Goal: Information Seeking & Learning: Learn about a topic

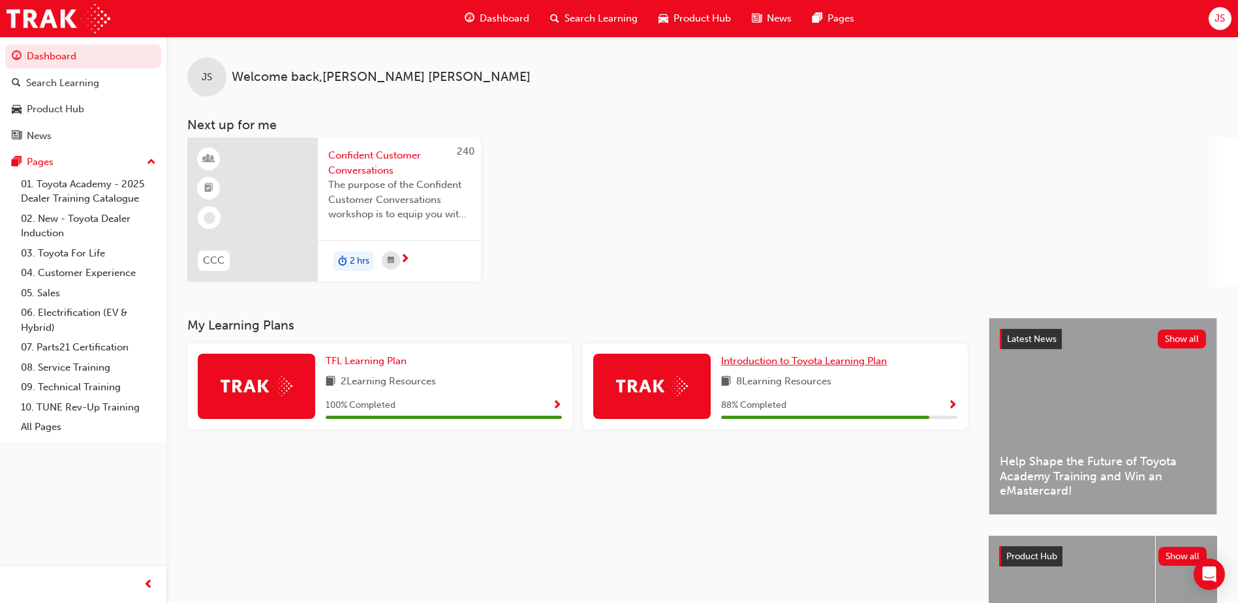
click at [862, 357] on span "Introduction to Toyota Learning Plan" at bounding box center [804, 361] width 166 height 12
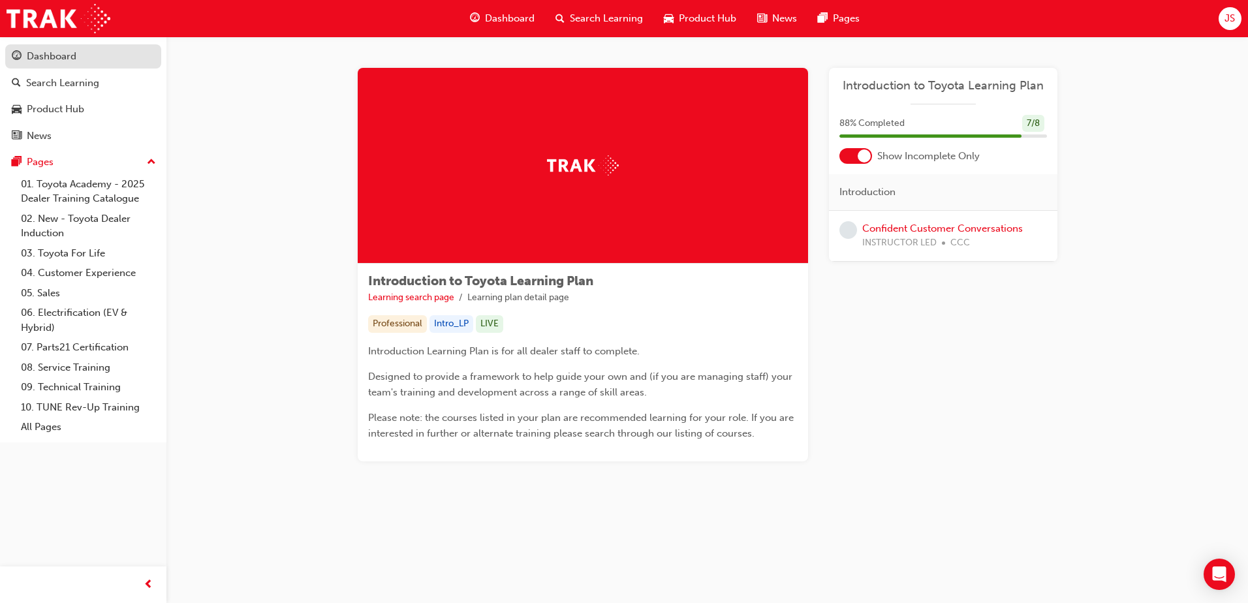
click at [85, 62] on div "Dashboard" at bounding box center [83, 56] width 143 height 16
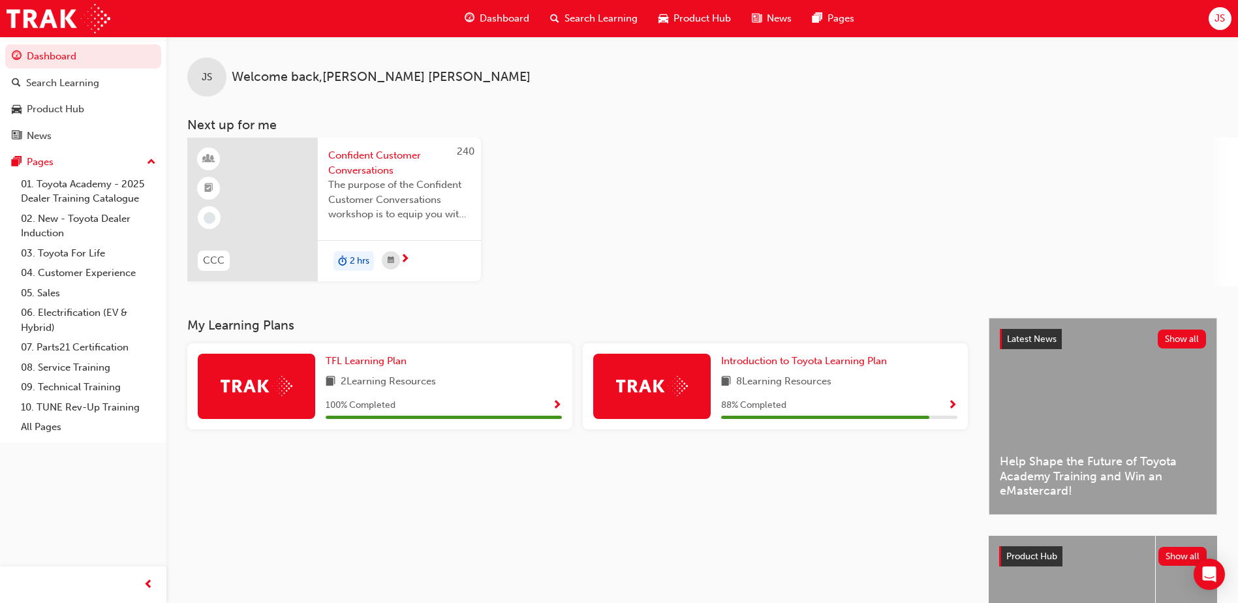
click at [402, 153] on span "Confident Customer Conversations" at bounding box center [399, 162] width 142 height 29
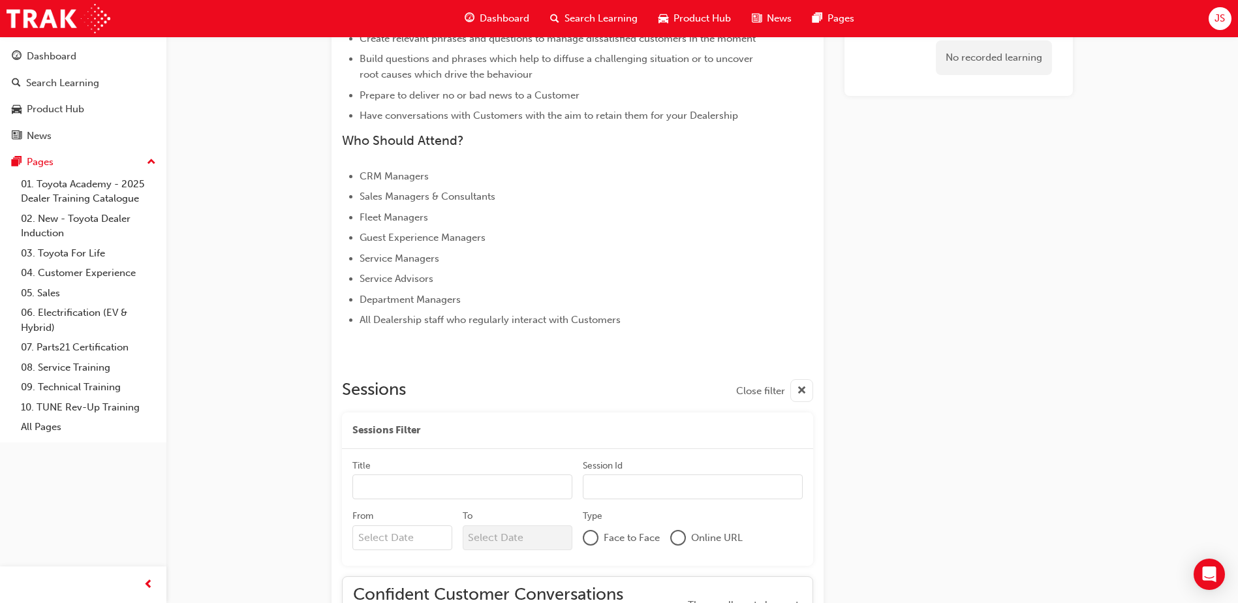
scroll to position [463, 0]
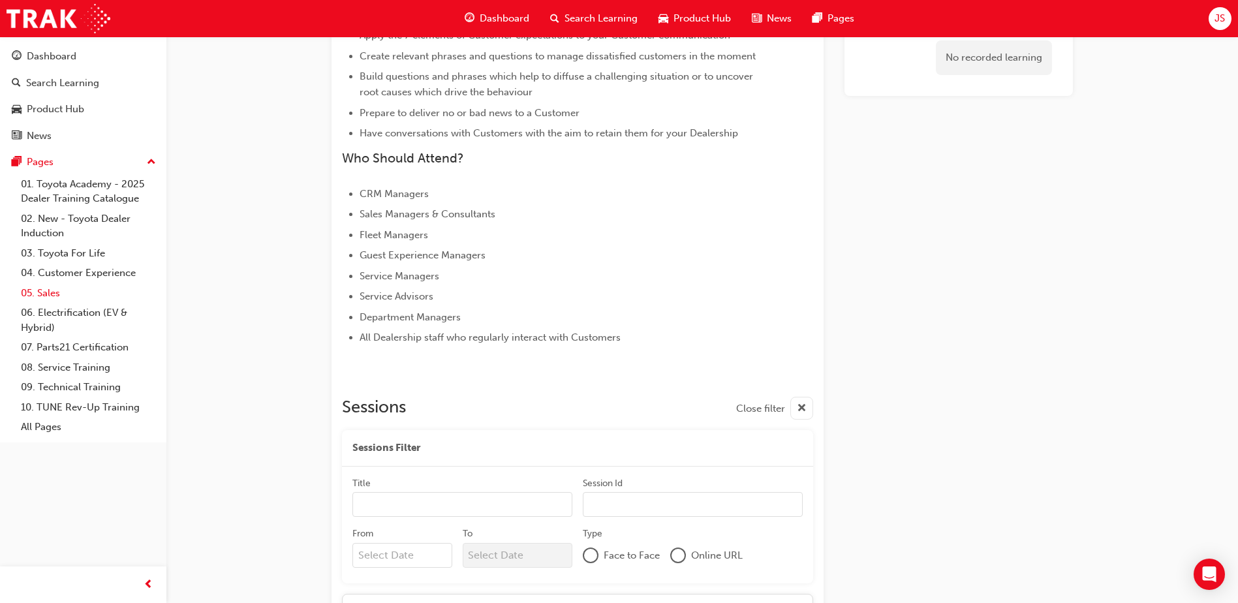
click at [46, 287] on link "05. Sales" at bounding box center [89, 293] width 146 height 20
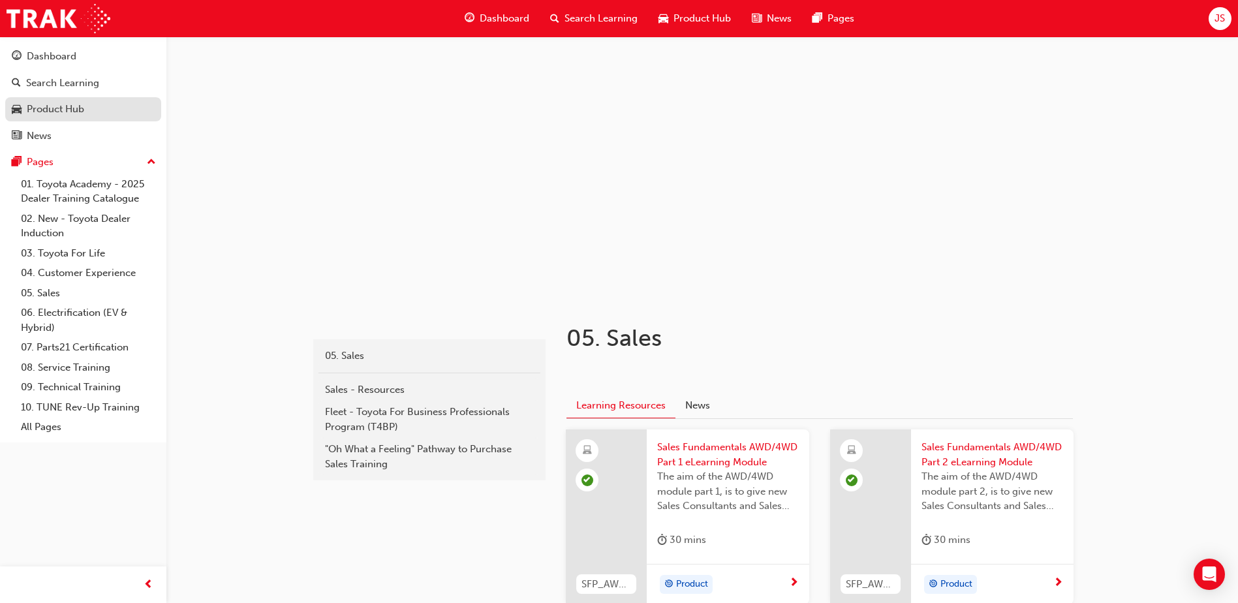
click at [74, 108] on div "Product Hub" at bounding box center [55, 109] width 57 height 15
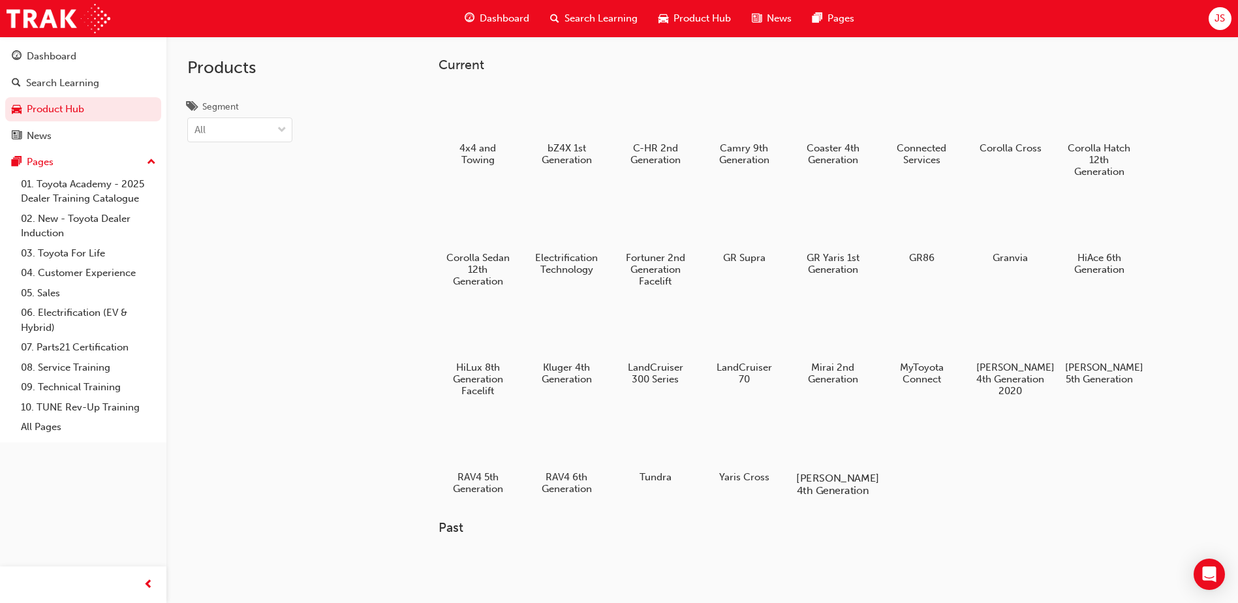
click at [822, 454] on div at bounding box center [833, 441] width 72 height 52
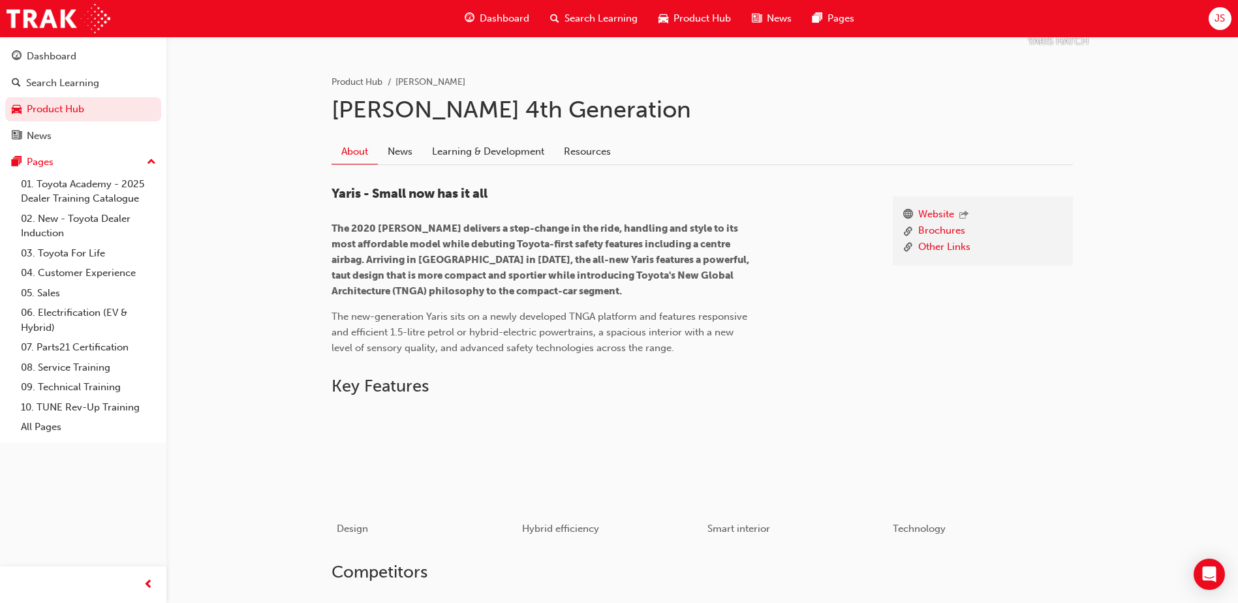
scroll to position [221, 0]
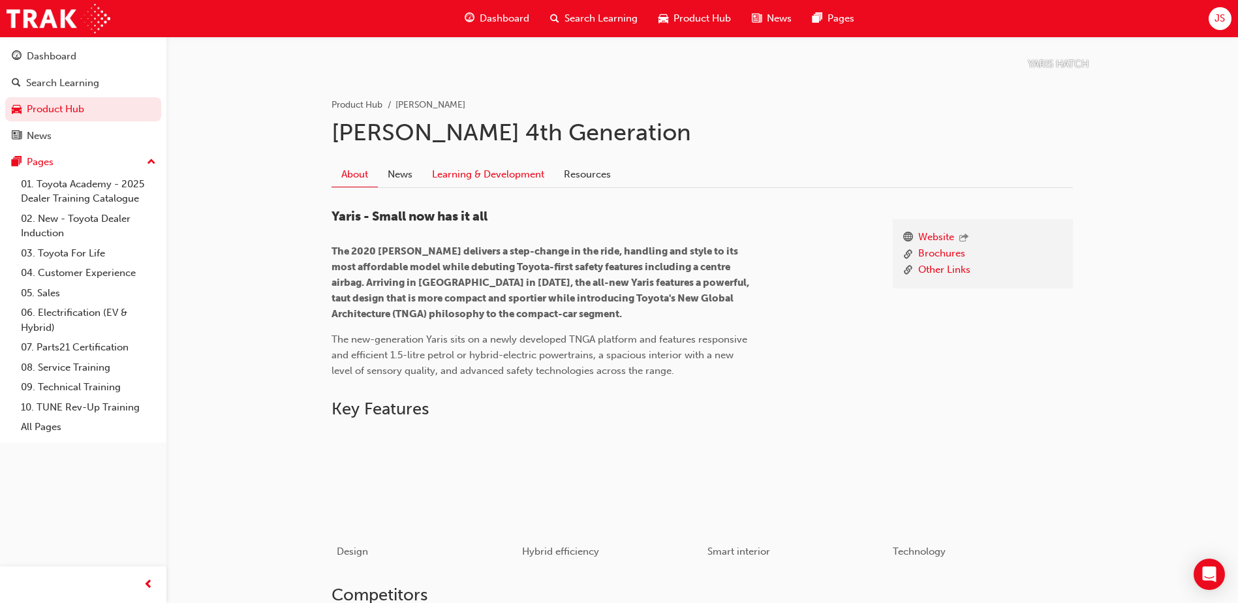
click at [518, 173] on link "Learning & Development" at bounding box center [488, 174] width 132 height 25
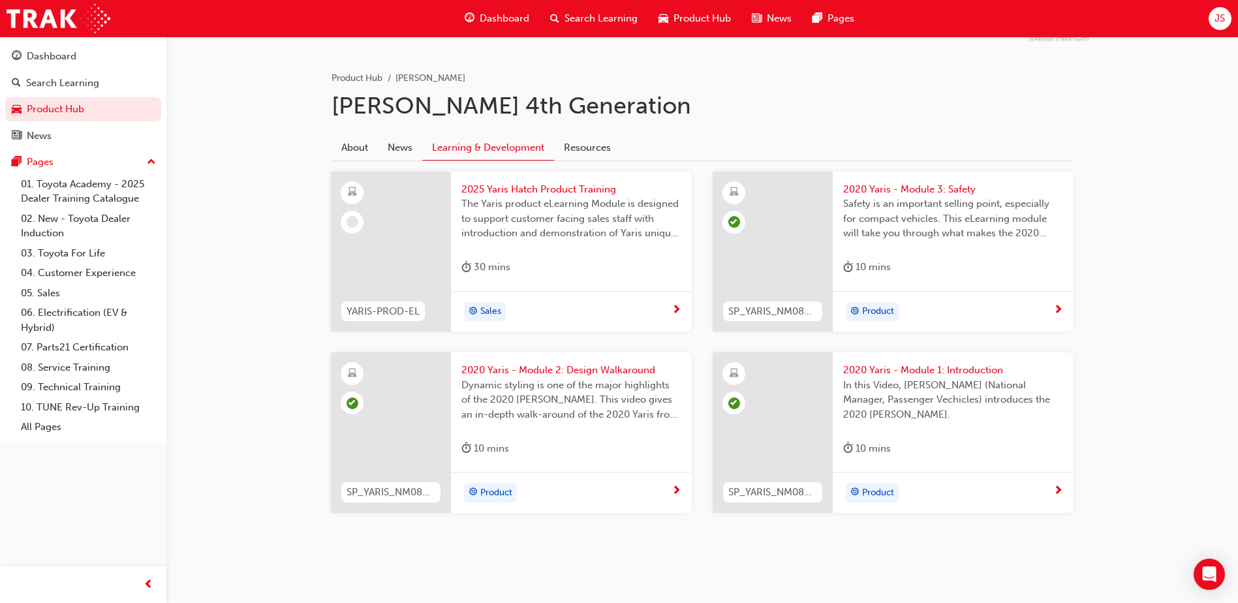
scroll to position [253, 0]
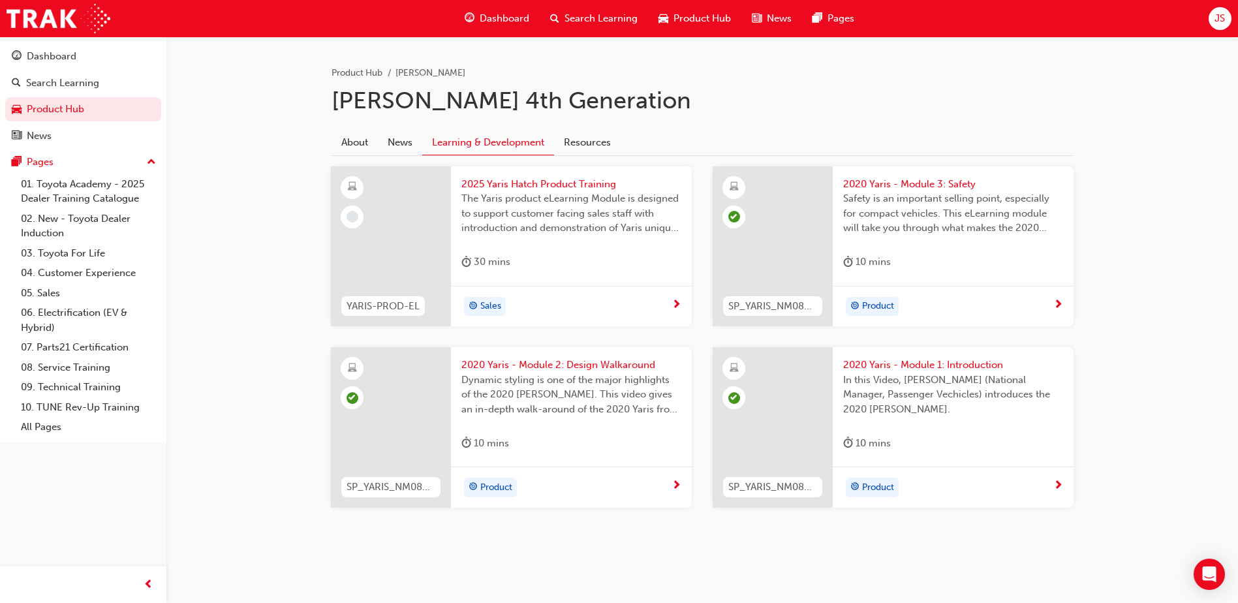
click at [680, 311] on div at bounding box center [677, 305] width 10 height 16
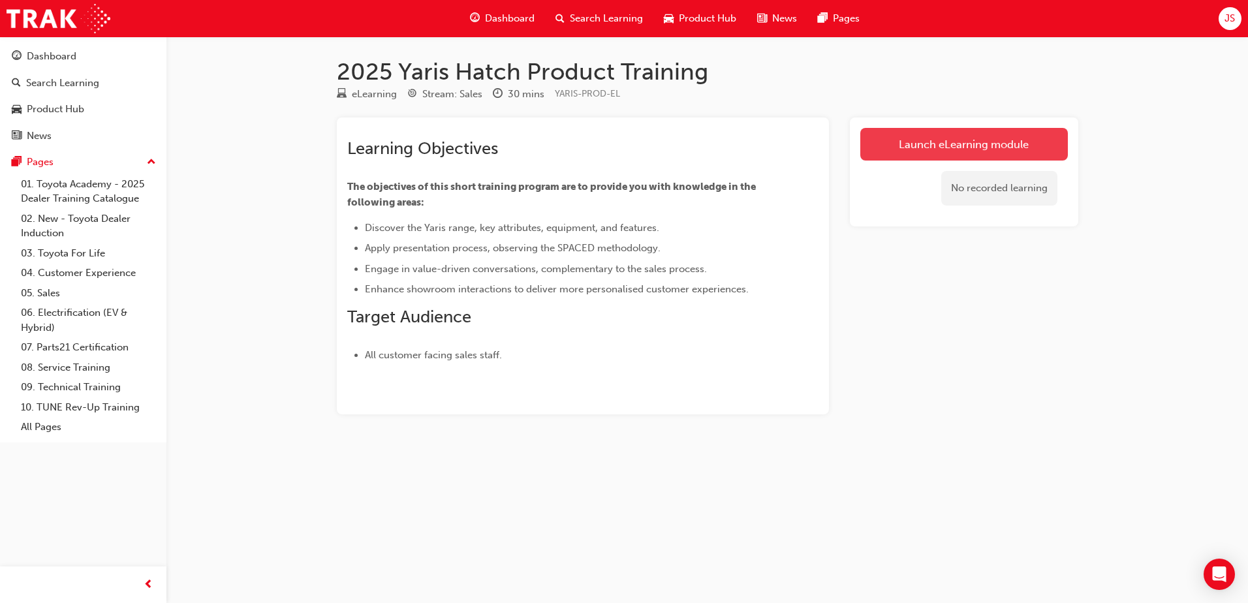
click at [996, 148] on link "Launch eLearning module" at bounding box center [964, 144] width 208 height 33
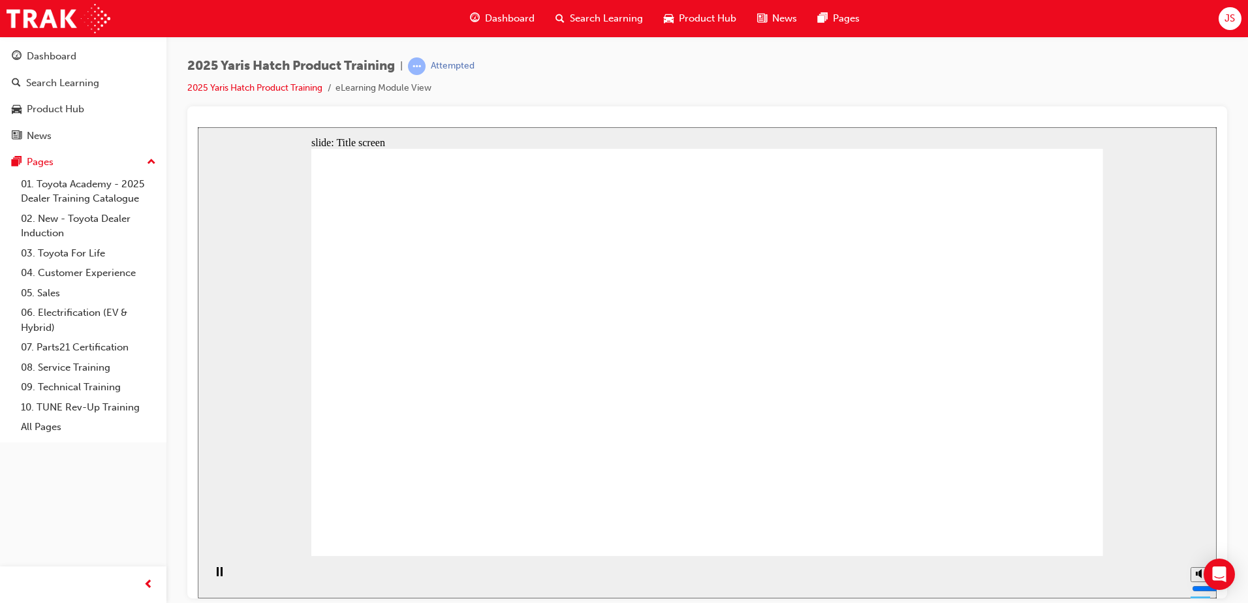
drag, startPoint x: 1040, startPoint y: 530, endPoint x: 1107, endPoint y: 567, distance: 76.3
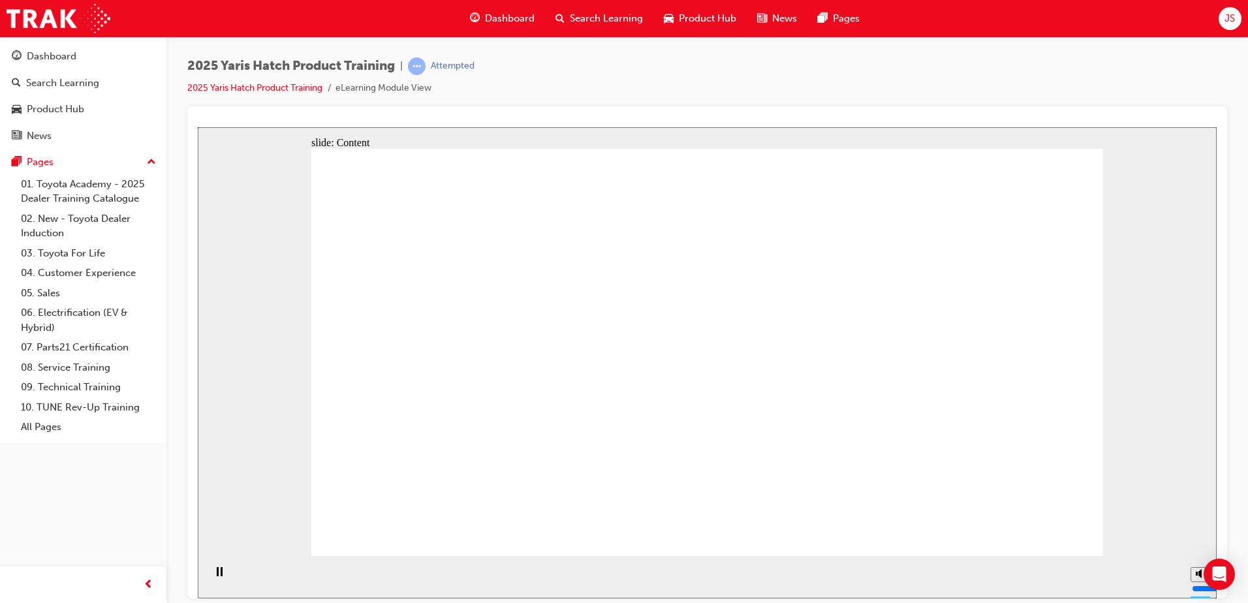
click at [1137, 78] on div "2025 Yaris Hatch Product Training | Attempted 2025 Yaris Hatch Product Training…" at bounding box center [707, 81] width 1040 height 49
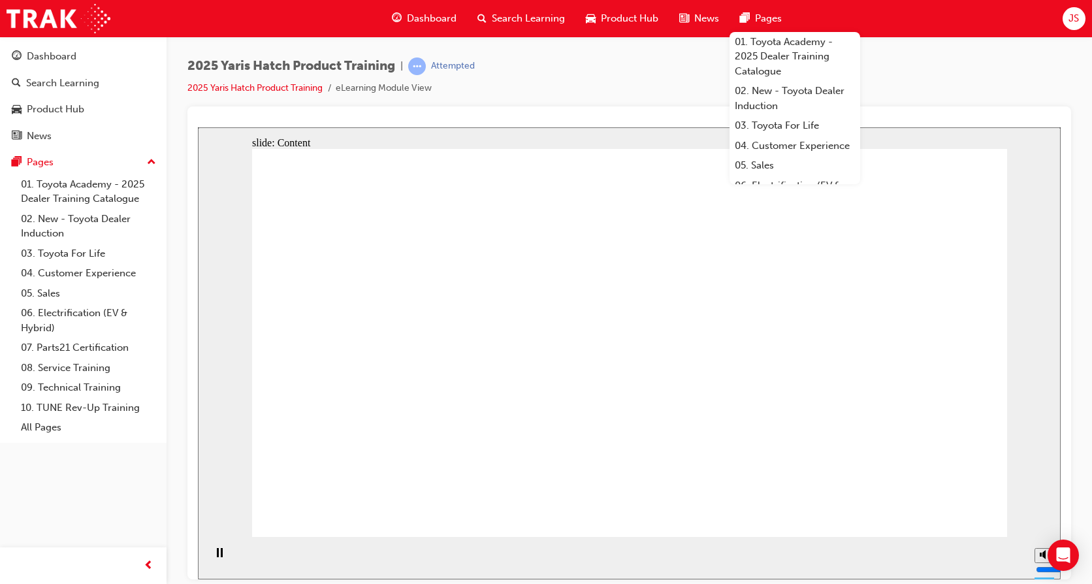
click at [926, 85] on div "2025 Yaris Hatch Product Training | Attempted 2025 Yaris Hatch Product Training…" at bounding box center [628, 81] width 883 height 49
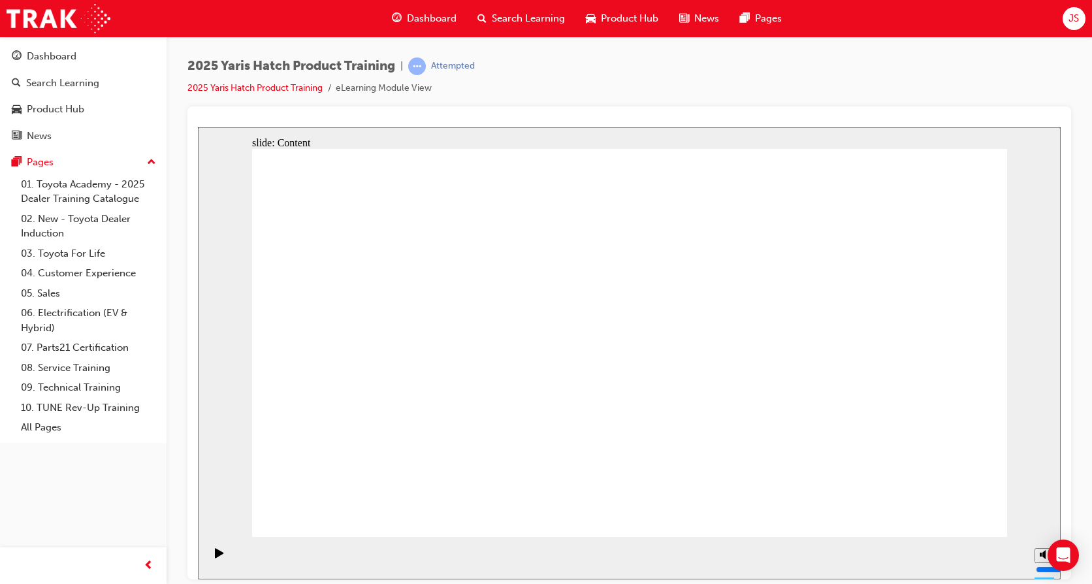
drag, startPoint x: 363, startPoint y: 285, endPoint x: 370, endPoint y: 285, distance: 7.2
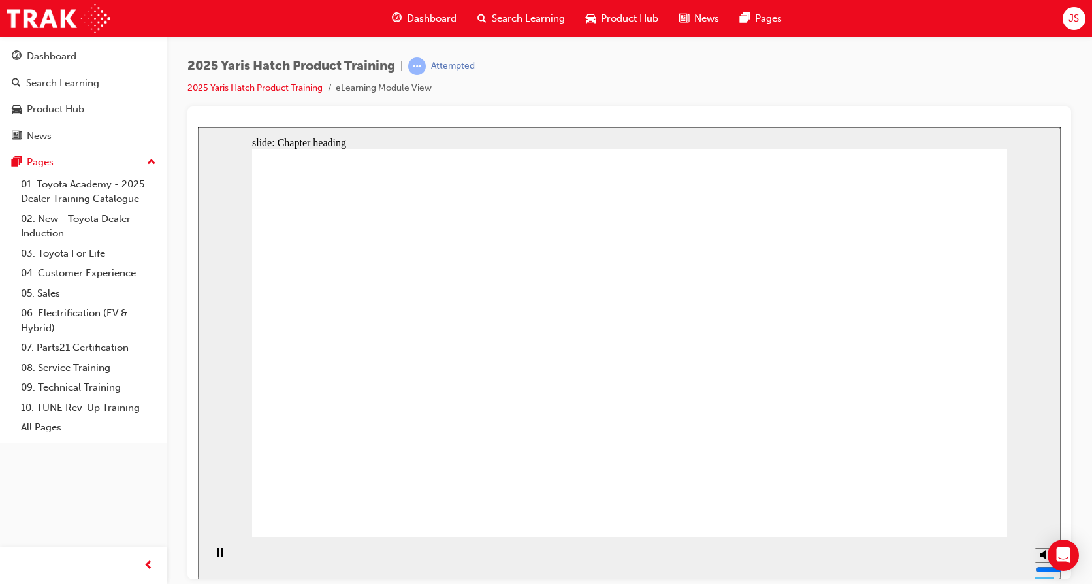
drag, startPoint x: 954, startPoint y: 498, endPoint x: 928, endPoint y: 503, distance: 26.5
